Goal: Navigation & Orientation: Find specific page/section

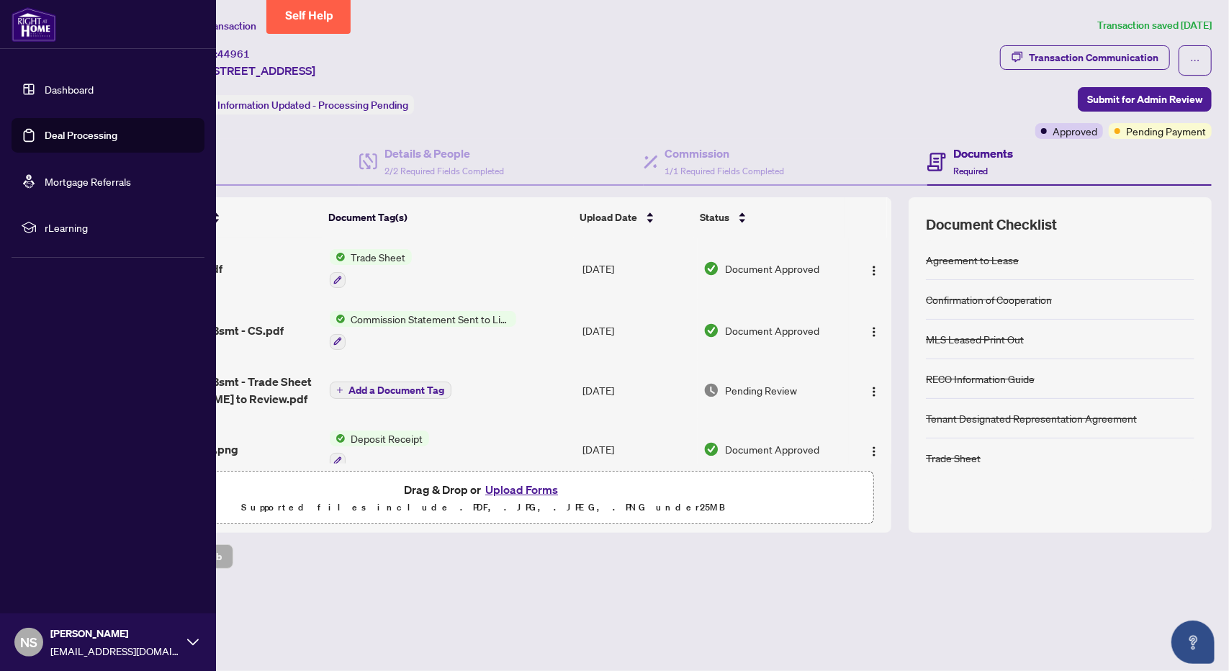
click at [57, 89] on link "Dashboard" at bounding box center [69, 89] width 49 height 13
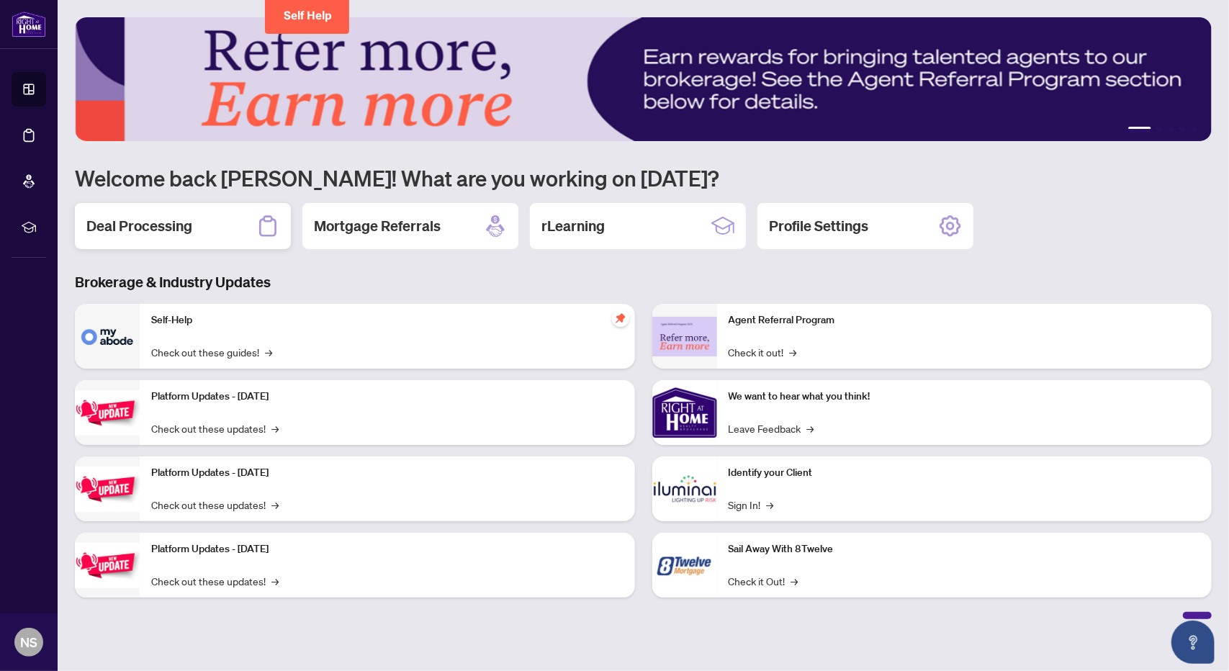
click at [133, 222] on h2 "Deal Processing" at bounding box center [139, 226] width 106 height 20
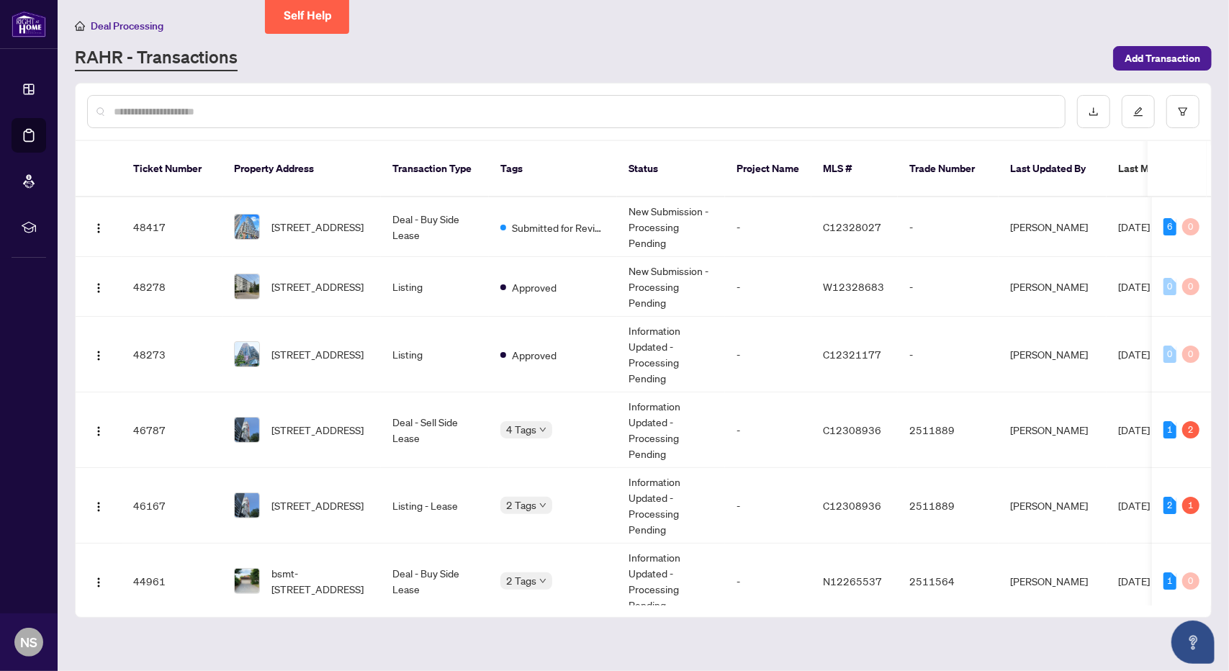
click at [629, 66] on div "RAHR - Transactions" at bounding box center [590, 58] width 1030 height 26
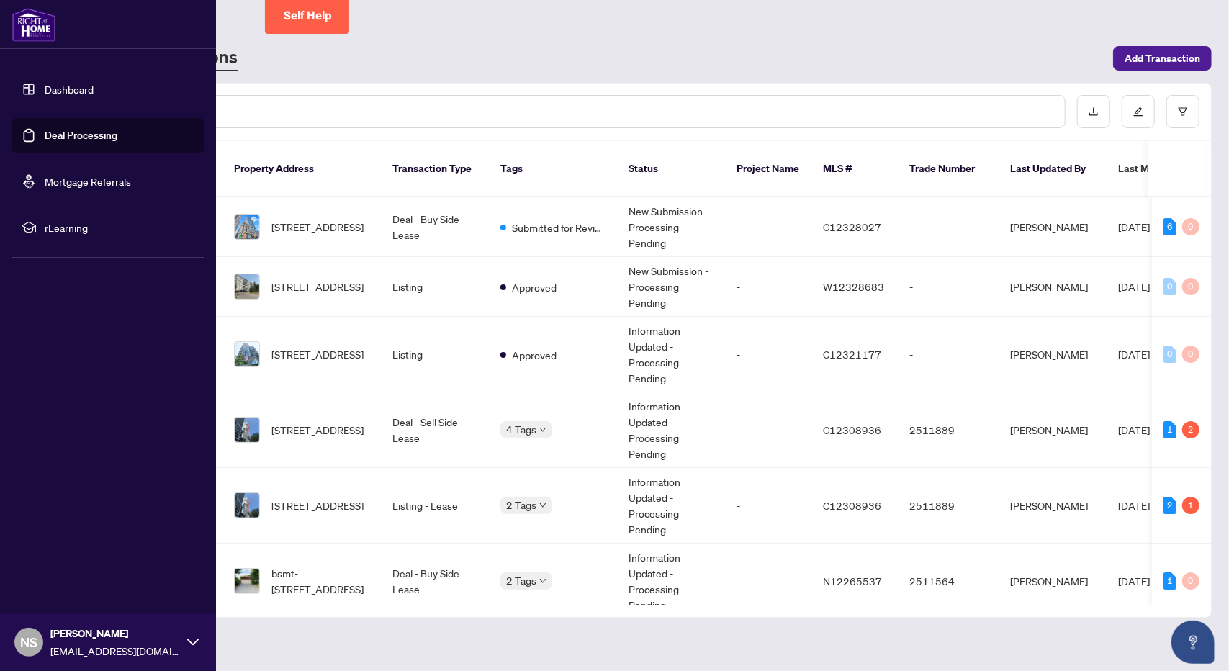
click at [45, 85] on link "Dashboard" at bounding box center [69, 89] width 49 height 13
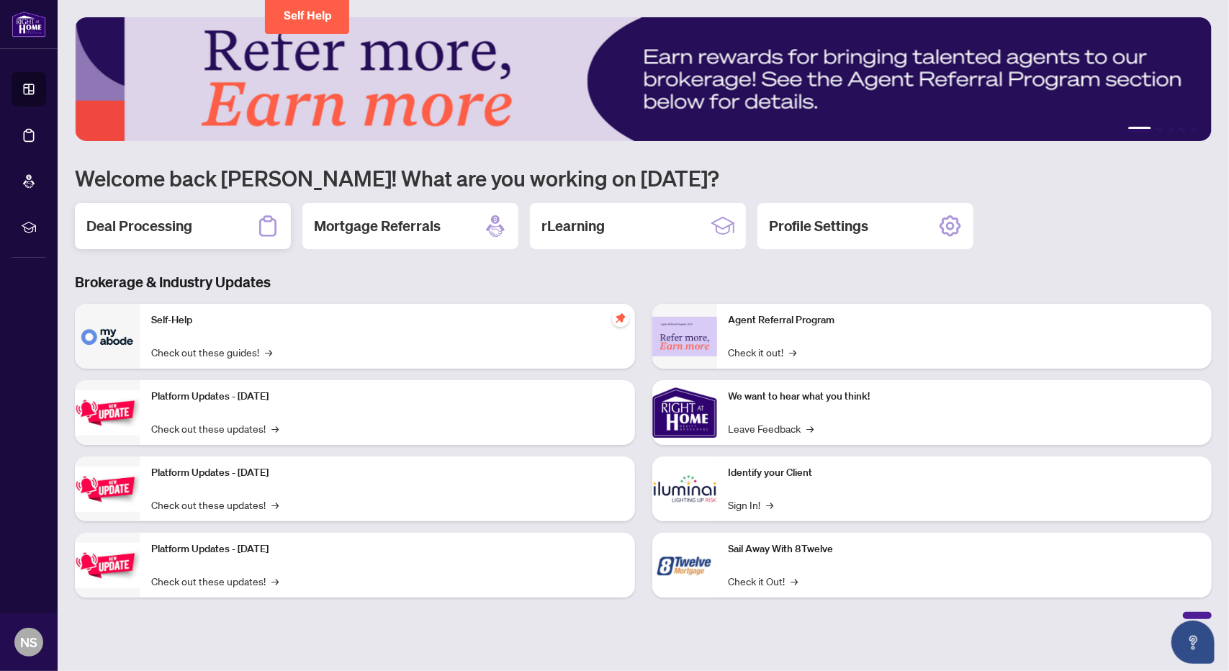
click at [143, 228] on h2 "Deal Processing" at bounding box center [139, 226] width 106 height 20
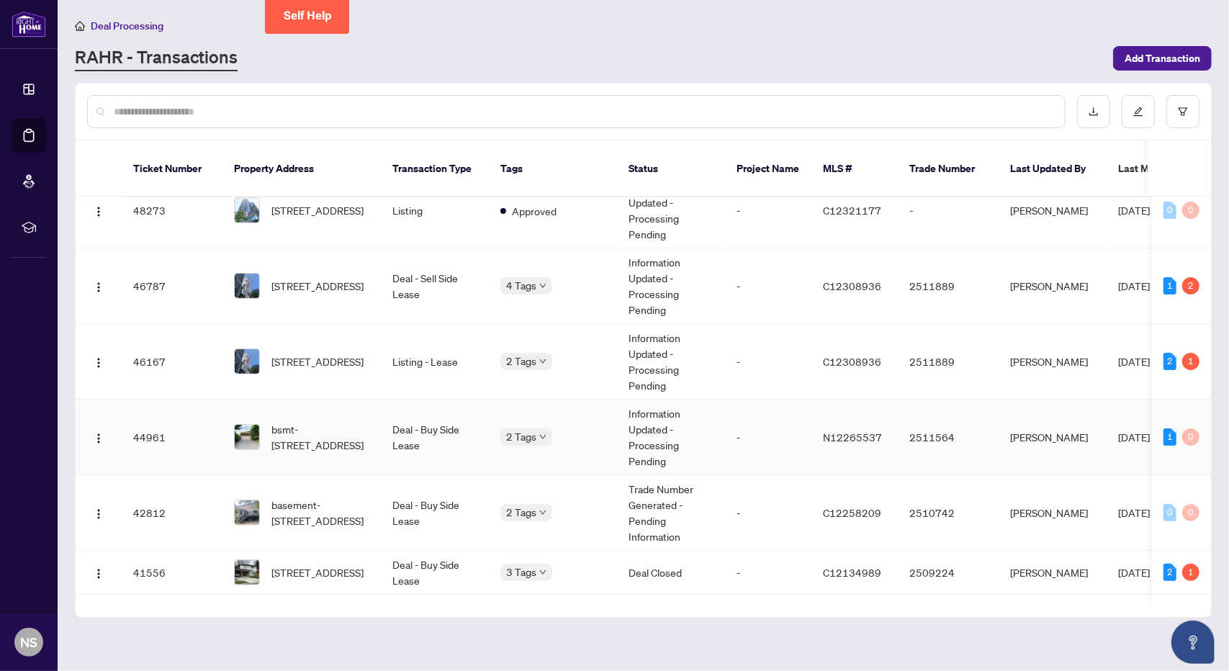
scroll to position [72, 0]
